Goal: Task Accomplishment & Management: Use online tool/utility

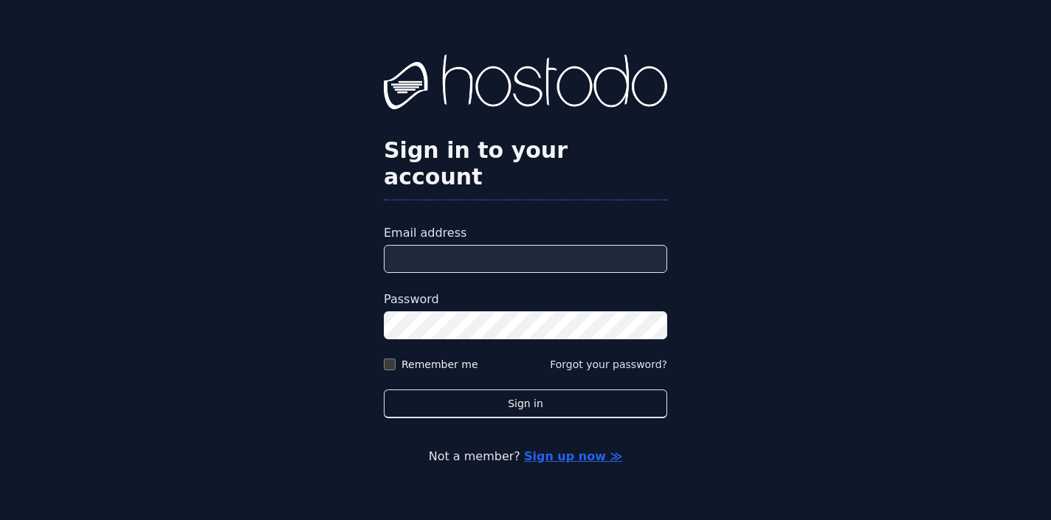
type input "**********"
click at [526, 390] on button "Sign in" at bounding box center [525, 404] width 283 height 29
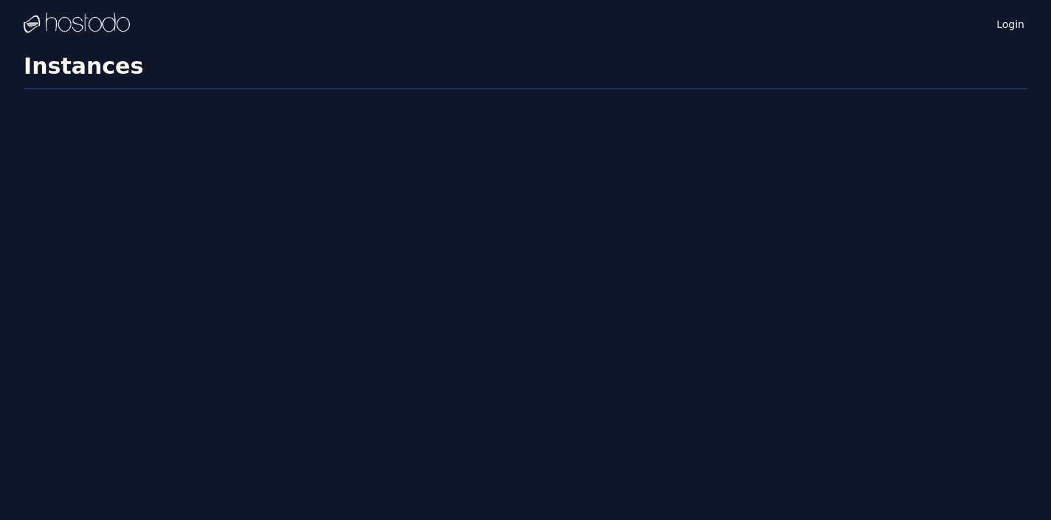
click at [449, 395] on div "Login Instances SSH Keys Billing Helpdesk Sign out Settings Instances" at bounding box center [525, 260] width 1051 height 520
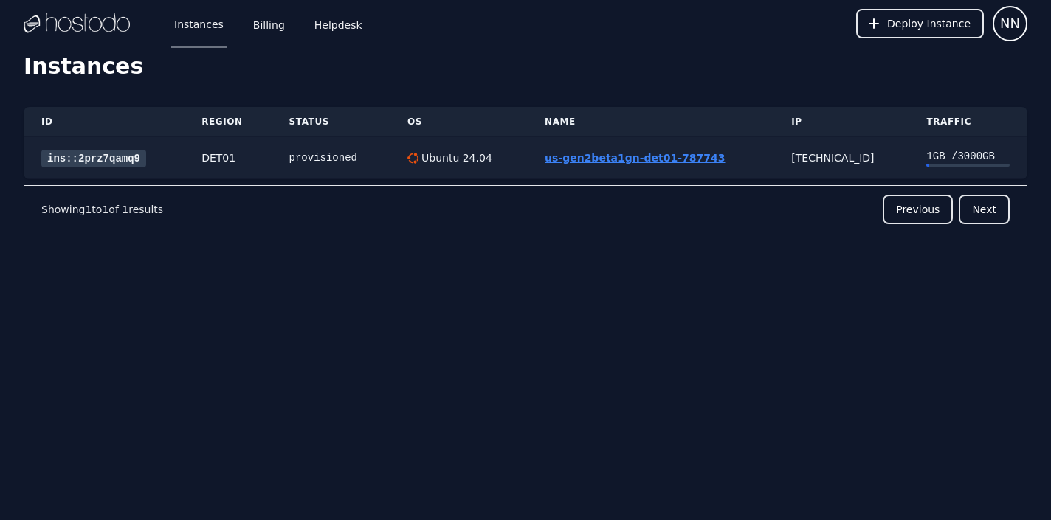
click at [636, 159] on link "us-gen2beta1gn-det01-787743" at bounding box center [635, 158] width 180 height 12
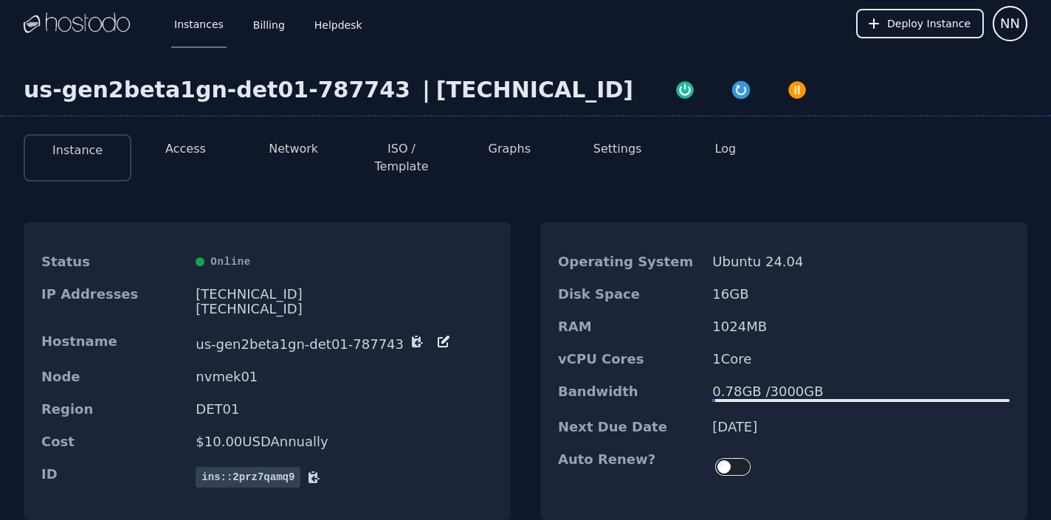
click at [180, 142] on button "Access" at bounding box center [185, 149] width 41 height 18
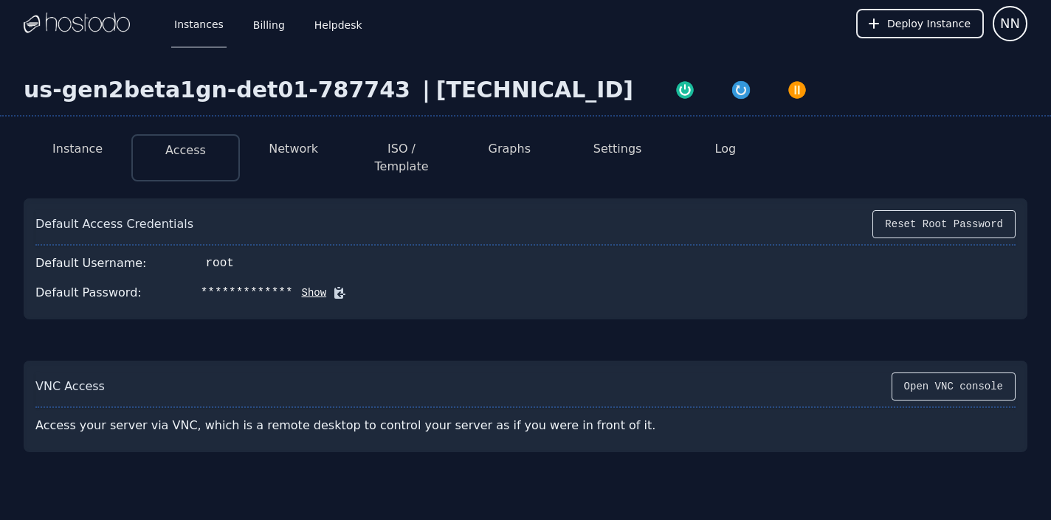
click at [300, 286] on button "Show" at bounding box center [310, 293] width 34 height 15
drag, startPoint x: 185, startPoint y: 281, endPoint x: 295, endPoint y: 288, distance: 109.5
click at [295, 288] on div "Default Password: P.m.wLKjhmIPo9+l Hide" at bounding box center [525, 293] width 980 height 30
copy div "P.m.wLKjhmIPo9+l"
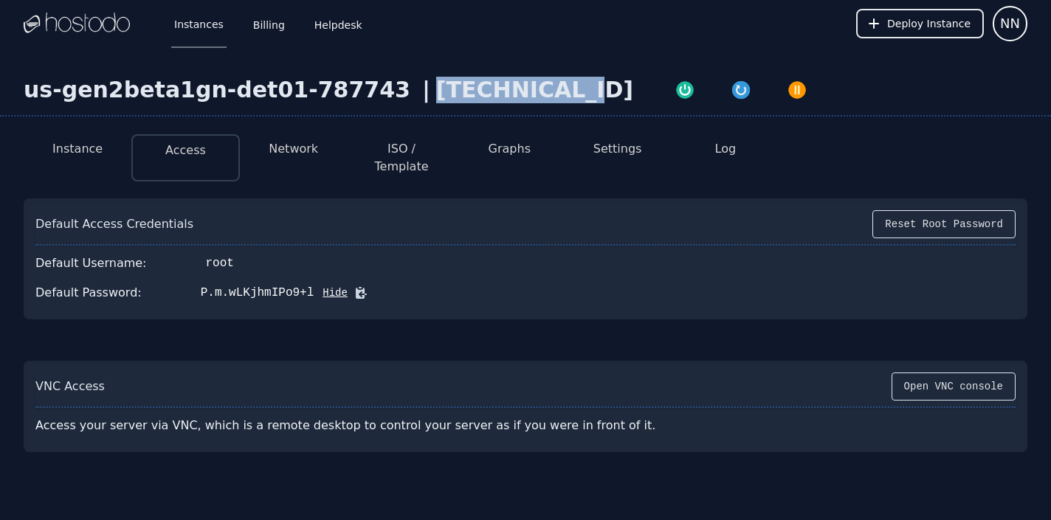
drag, startPoint x: 380, startPoint y: 90, endPoint x: 506, endPoint y: 91, distance: 126.2
click at [506, 91] on div "[TECHNICAL_ID]" at bounding box center [534, 90] width 197 height 27
copy div "[TECHNICAL_ID]"
click at [271, 284] on div "P.m.wLKjhmIPo9+l" at bounding box center [258, 293] width 114 height 18
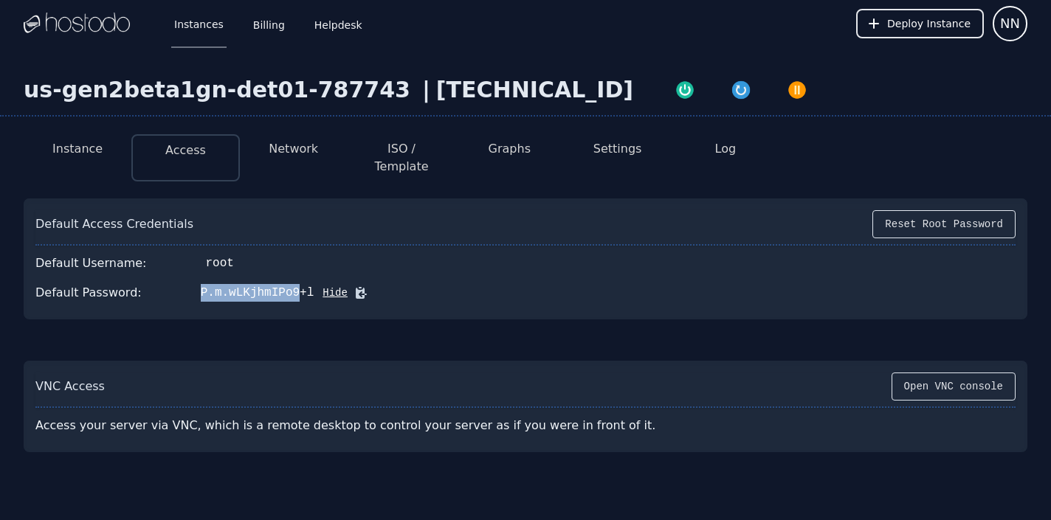
click at [271, 284] on div "P.m.wLKjhmIPo9+l" at bounding box center [258, 293] width 114 height 18
drag, startPoint x: 305, startPoint y: 275, endPoint x: 190, endPoint y: 272, distance: 115.2
click at [190, 278] on div "Default Password: P.m.wLKjhmIPo9+l Hide" at bounding box center [525, 293] width 980 height 30
copy div "P.m.wLKjhmIPo9+l"
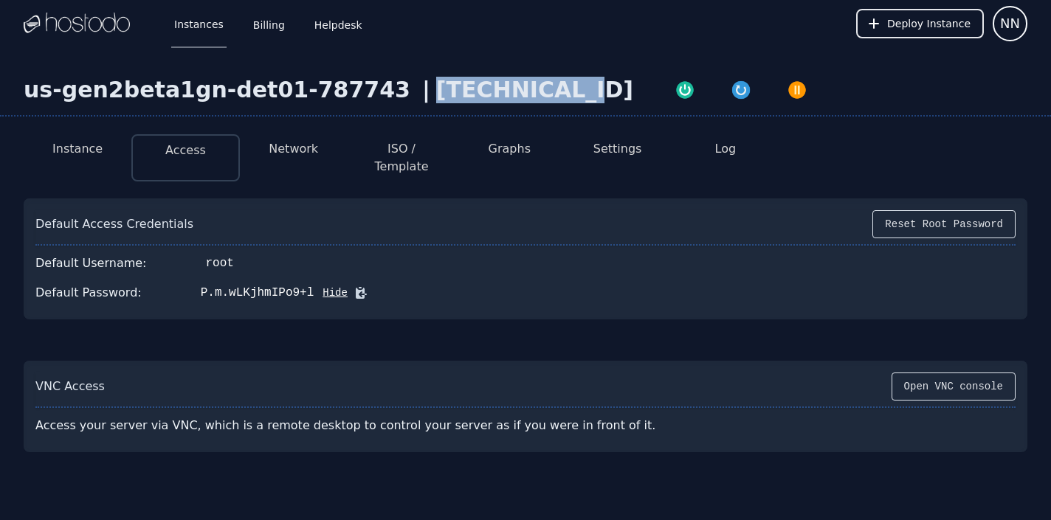
drag, startPoint x: 383, startPoint y: 89, endPoint x: 507, endPoint y: 92, distance: 124.1
click at [507, 92] on div "[TECHNICAL_ID]" at bounding box center [534, 90] width 197 height 27
copy div "[TECHNICAL_ID]"
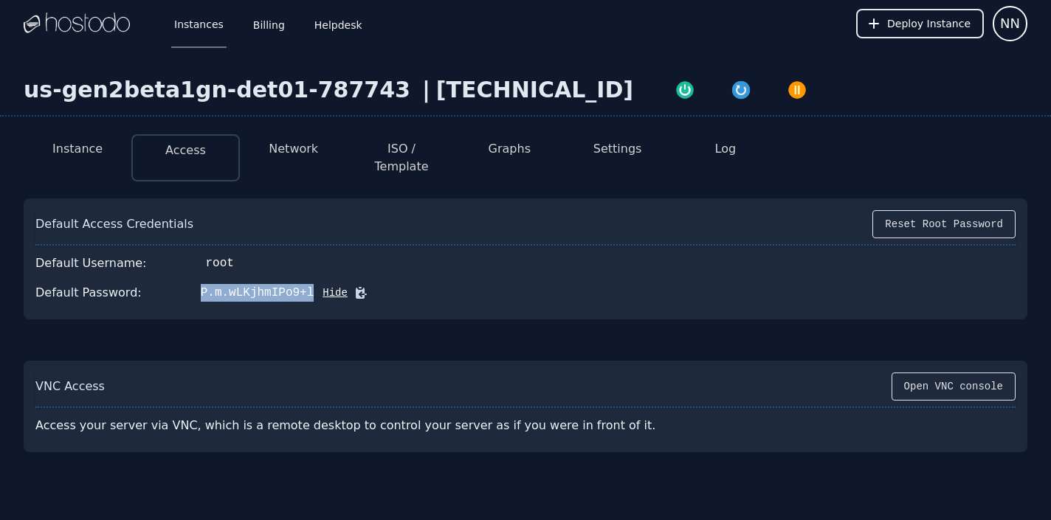
drag, startPoint x: 190, startPoint y: 278, endPoint x: 306, endPoint y: 277, distance: 116.6
click at [306, 278] on div "Default Password: P.m.wLKjhmIPo9+l Hide" at bounding box center [525, 293] width 980 height 30
copy div "P.m.wLKjhmIPo9+l"
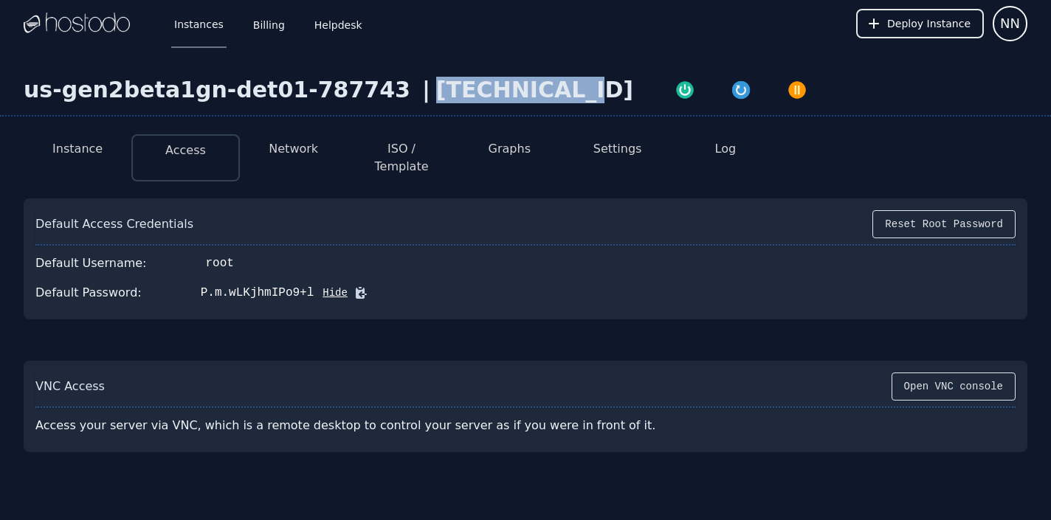
drag, startPoint x: 379, startPoint y: 86, endPoint x: 508, endPoint y: 88, distance: 128.5
click at [508, 88] on div "[TECHNICAL_ID]" at bounding box center [534, 90] width 197 height 27
copy div "[TECHNICAL_ID]"
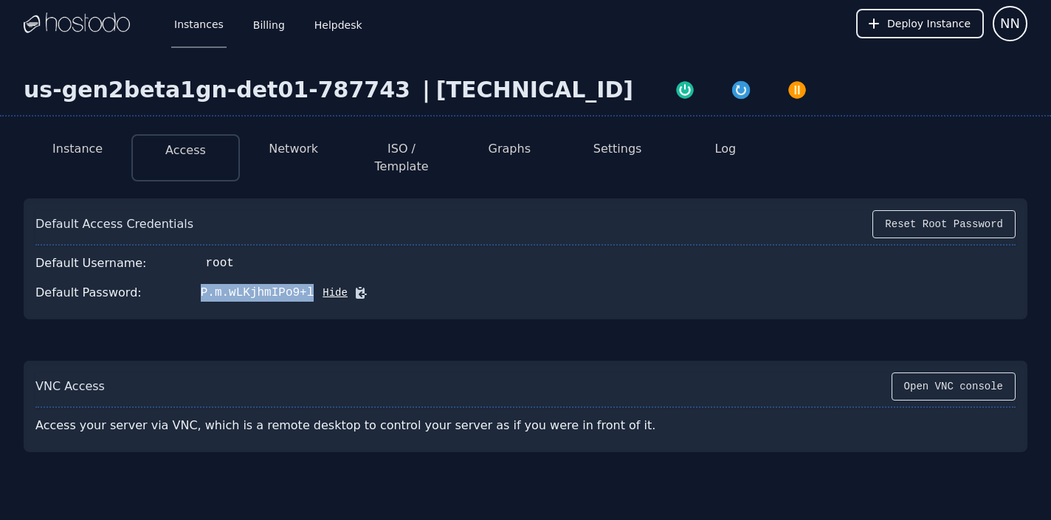
drag, startPoint x: 189, startPoint y: 276, endPoint x: 306, endPoint y: 281, distance: 117.5
click at [306, 281] on div "Default Password: P.m.wLKjhmIPo9+l Hide" at bounding box center [525, 293] width 980 height 30
copy div "P.m.wLKjhmIPo9+l"
